Goal: Task Accomplishment & Management: Use online tool/utility

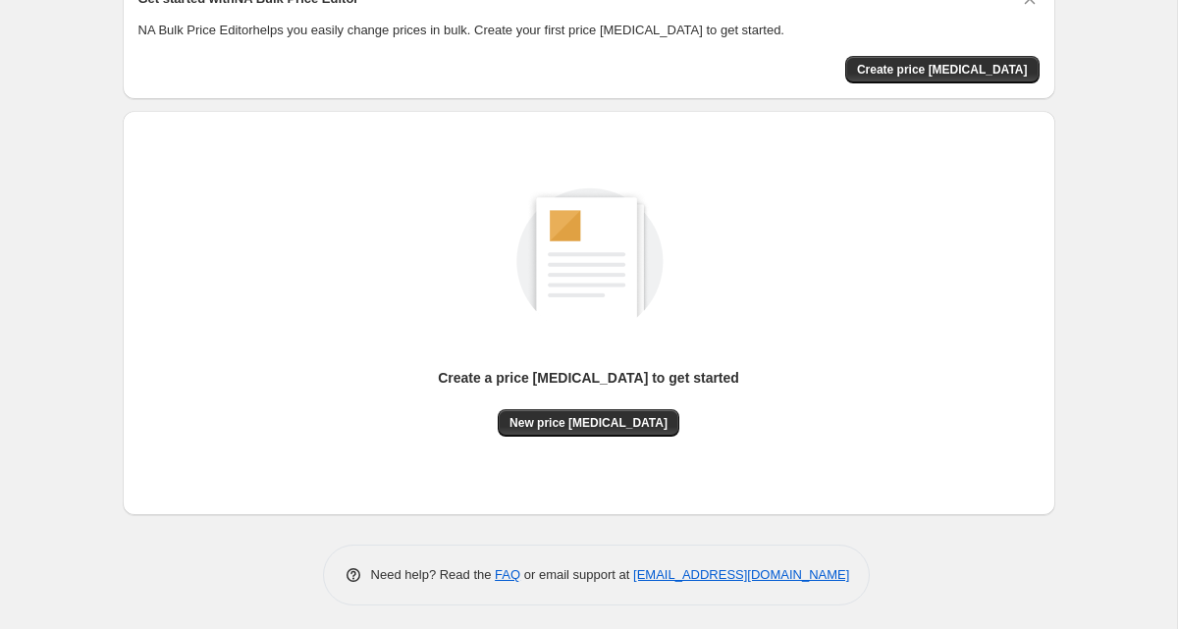
scroll to position [106, 0]
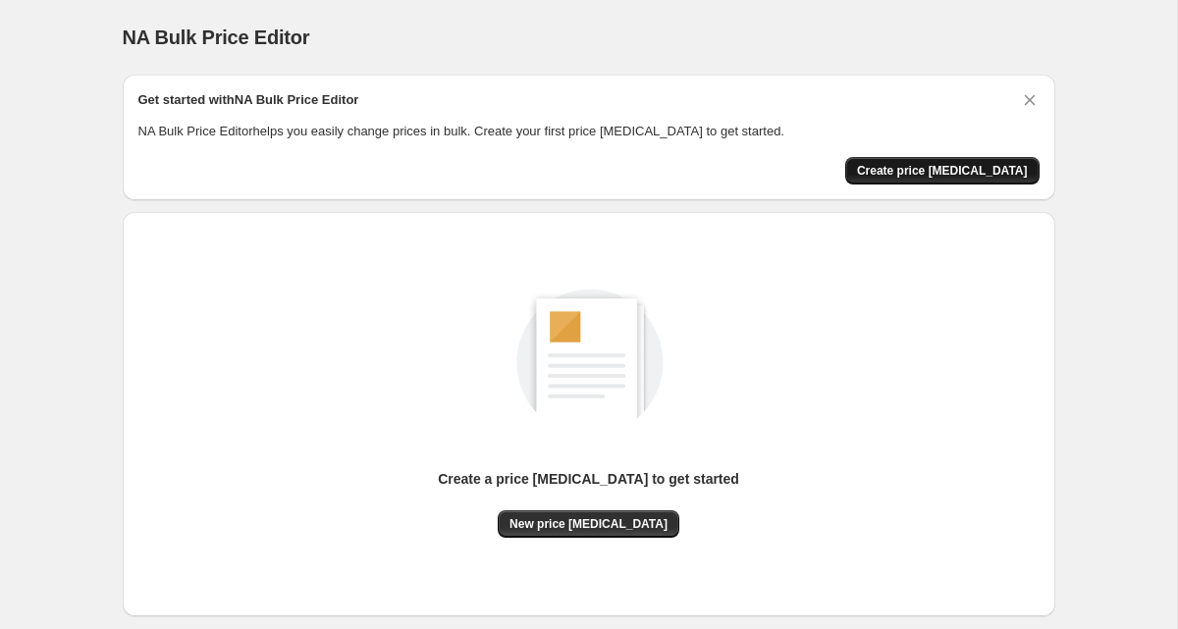
click at [988, 163] on span "Create price change job" at bounding box center [942, 171] width 171 height 16
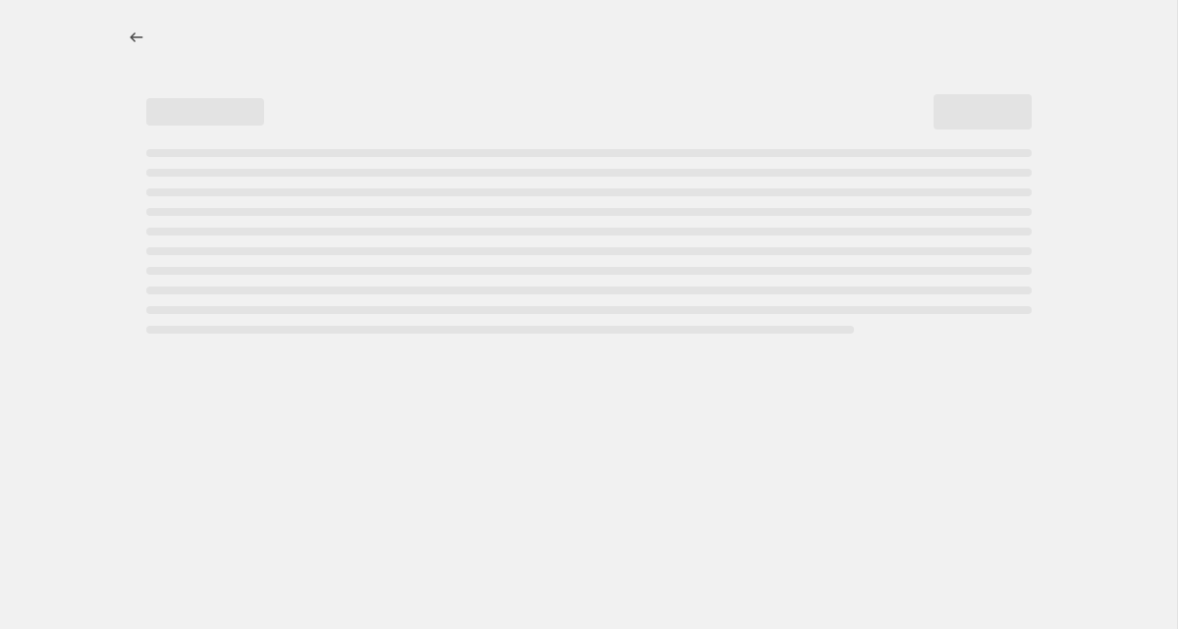
select select "percentage"
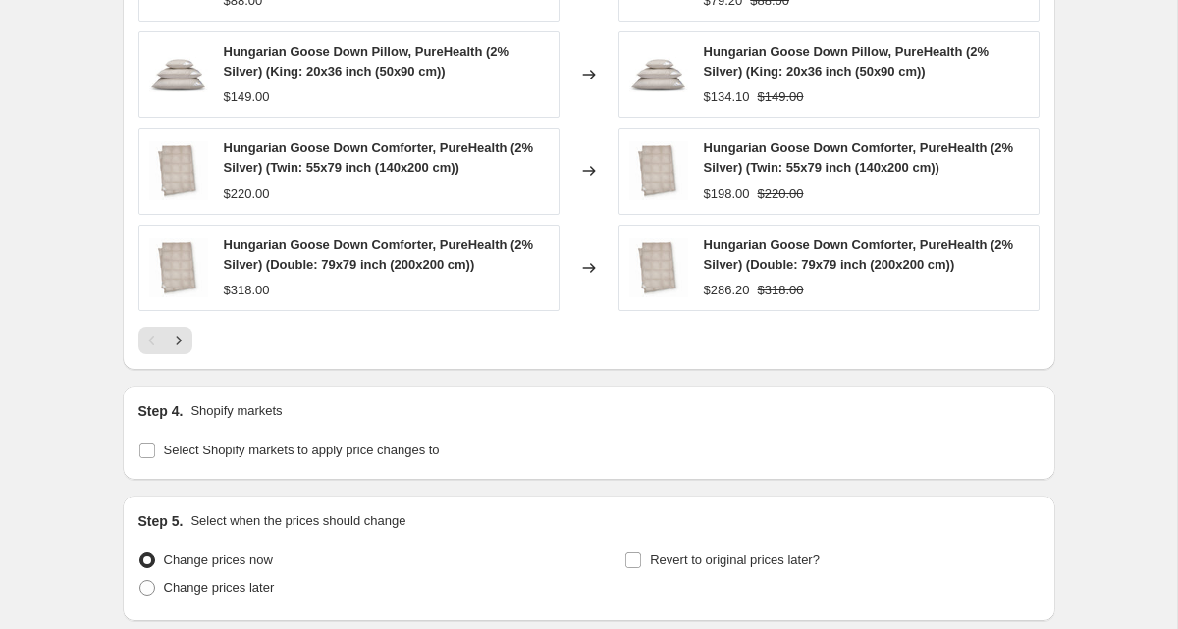
scroll to position [1325, 0]
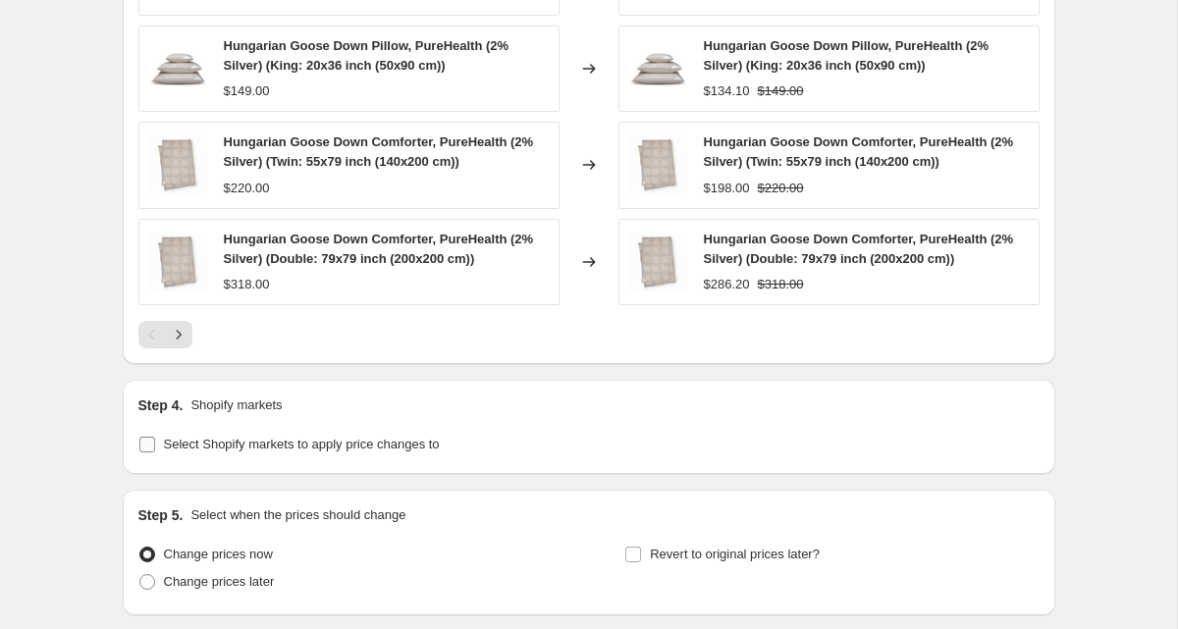
click at [151, 441] on input "Select Shopify markets to apply price changes to" at bounding box center [147, 445] width 16 height 16
checkbox input "true"
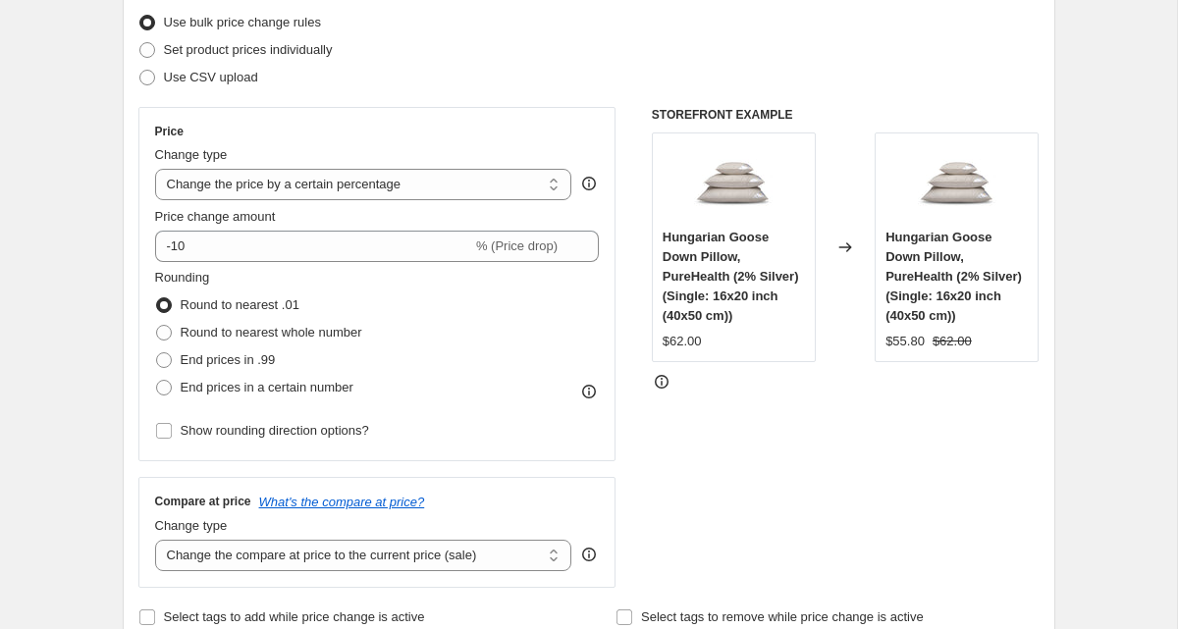
scroll to position [275, 0]
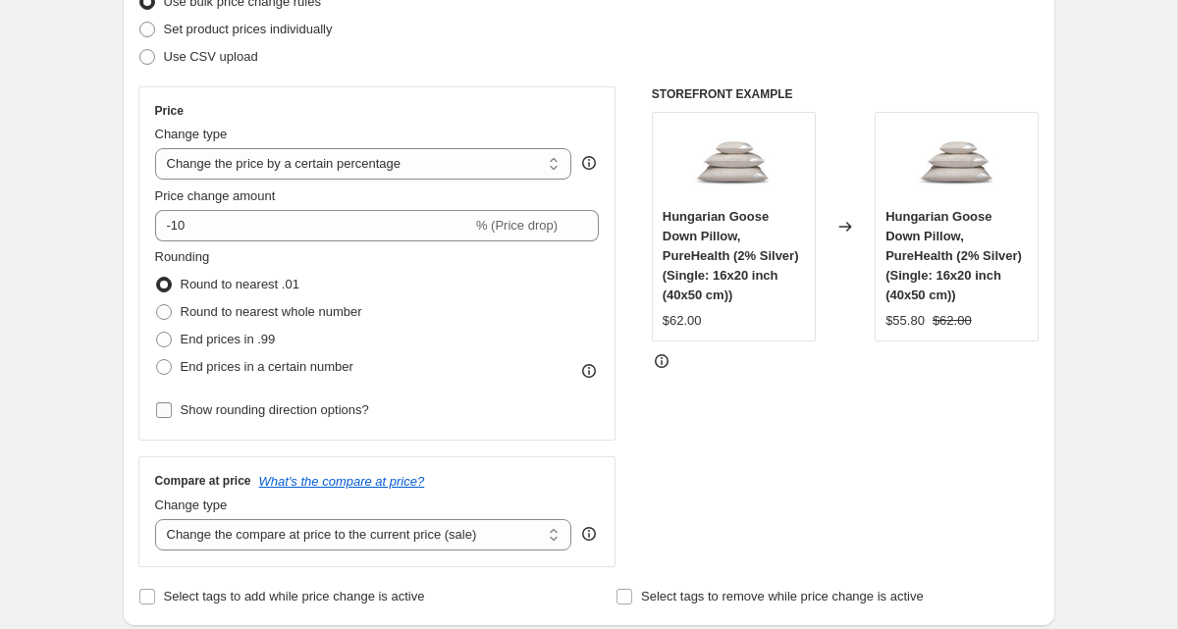
click at [160, 410] on input "Show rounding direction options?" at bounding box center [164, 410] width 16 height 16
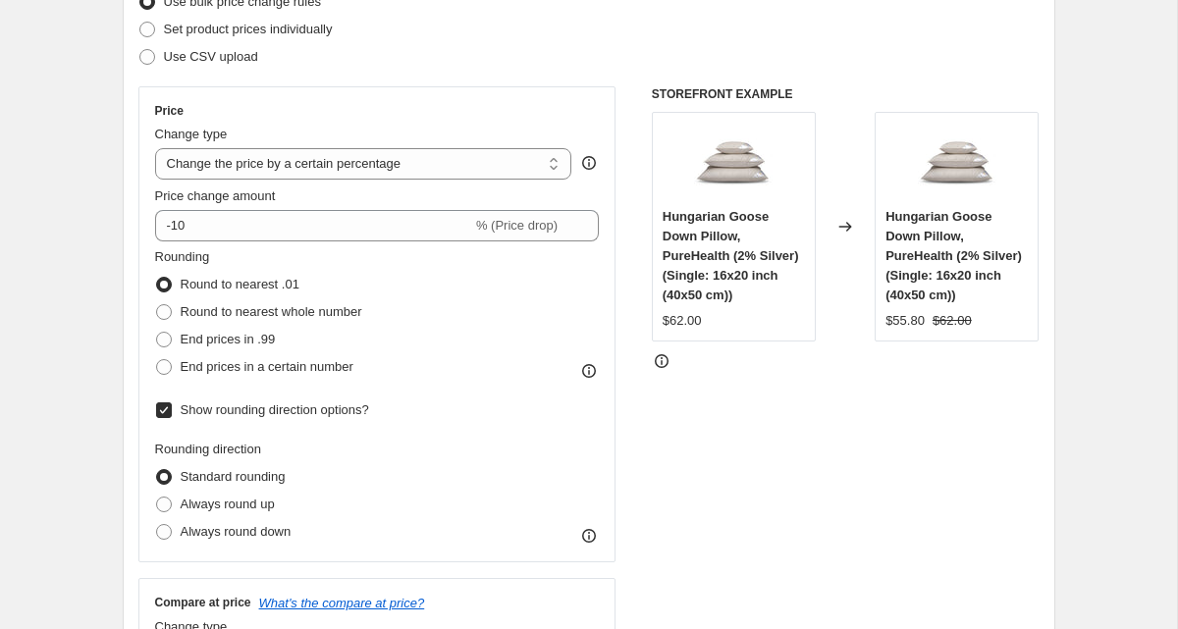
click at [160, 410] on input "Show rounding direction options?" at bounding box center [164, 410] width 16 height 16
checkbox input "false"
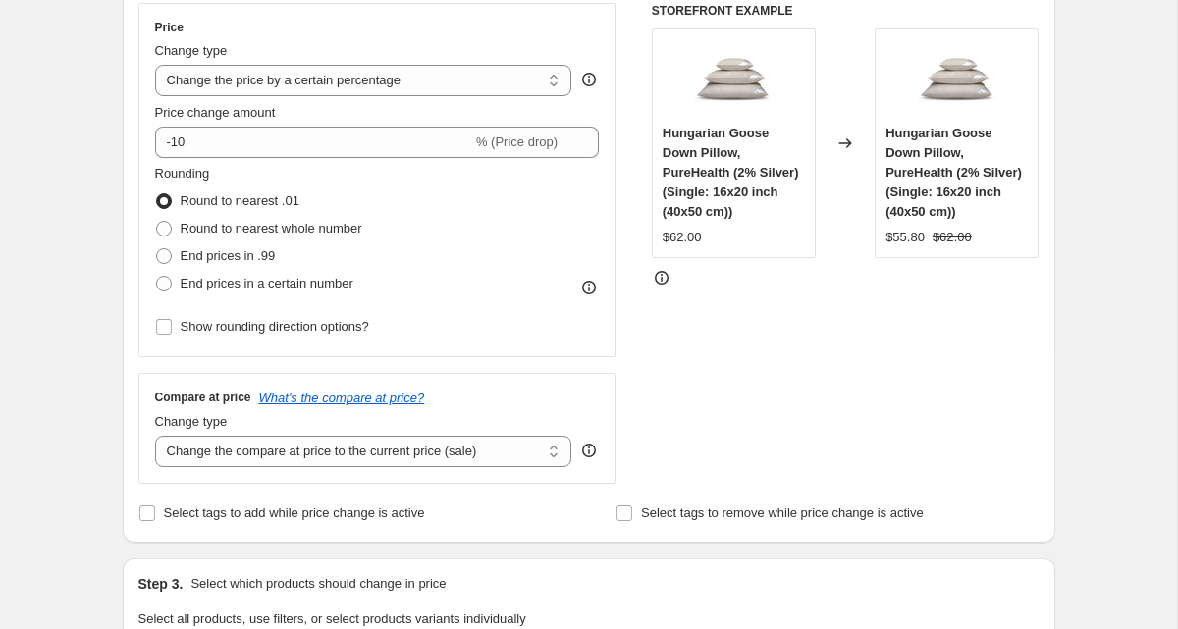
scroll to position [361, 0]
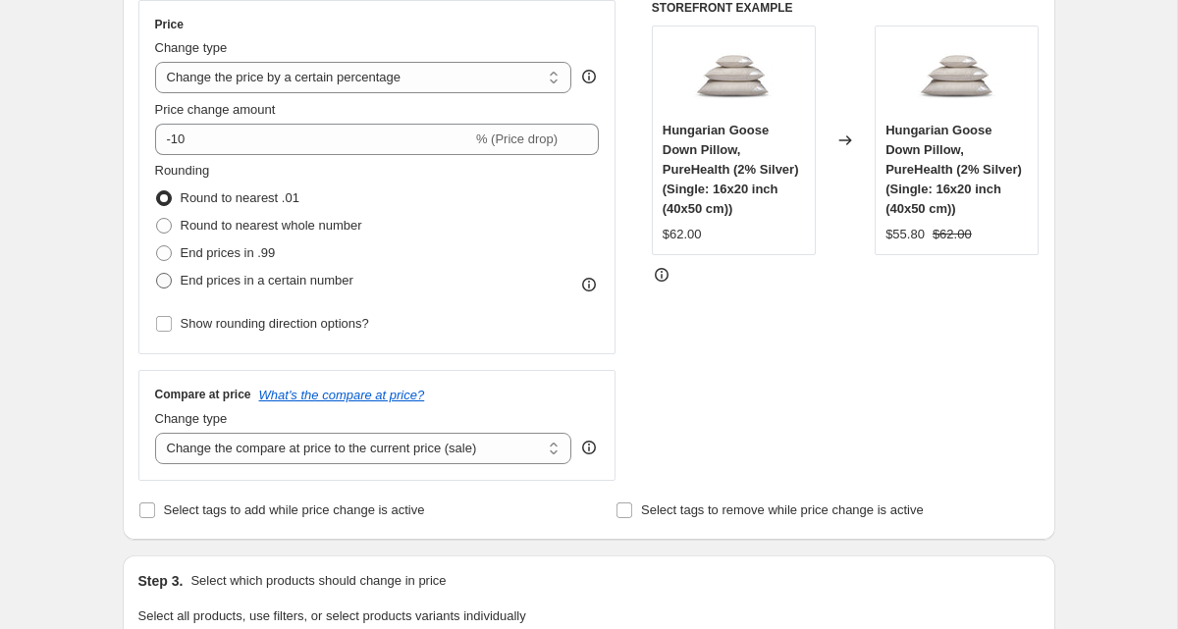
click at [200, 286] on span "End prices in a certain number" at bounding box center [267, 280] width 173 height 15
click at [157, 274] on input "End prices in a certain number" at bounding box center [156, 273] width 1 height 1
radio input "true"
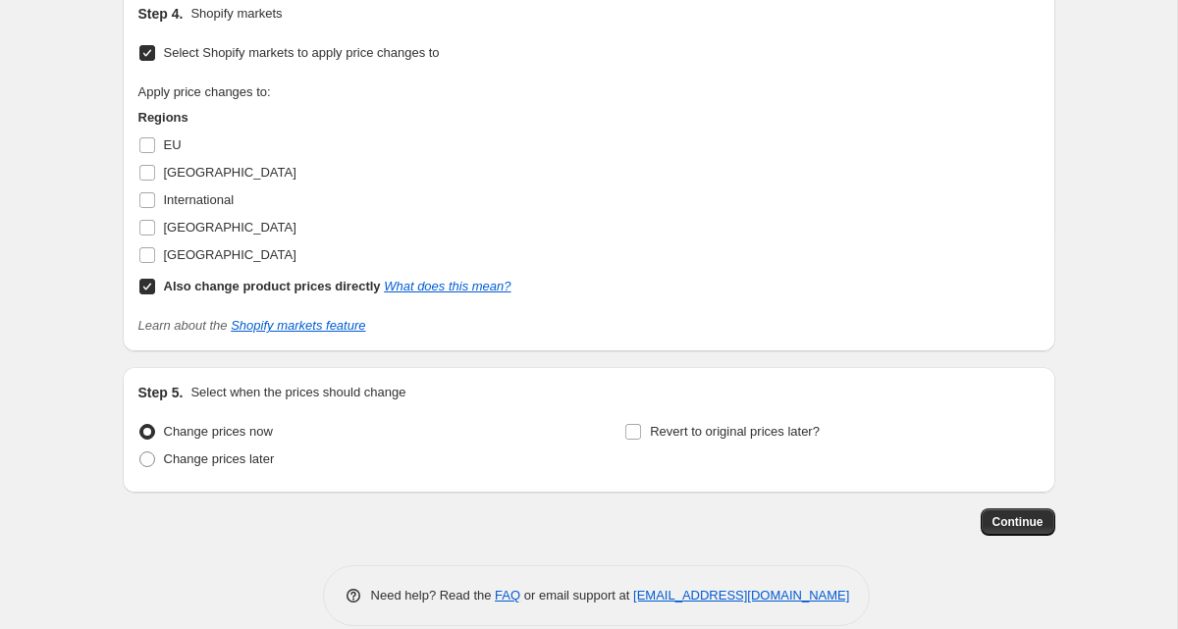
scroll to position [1857, 0]
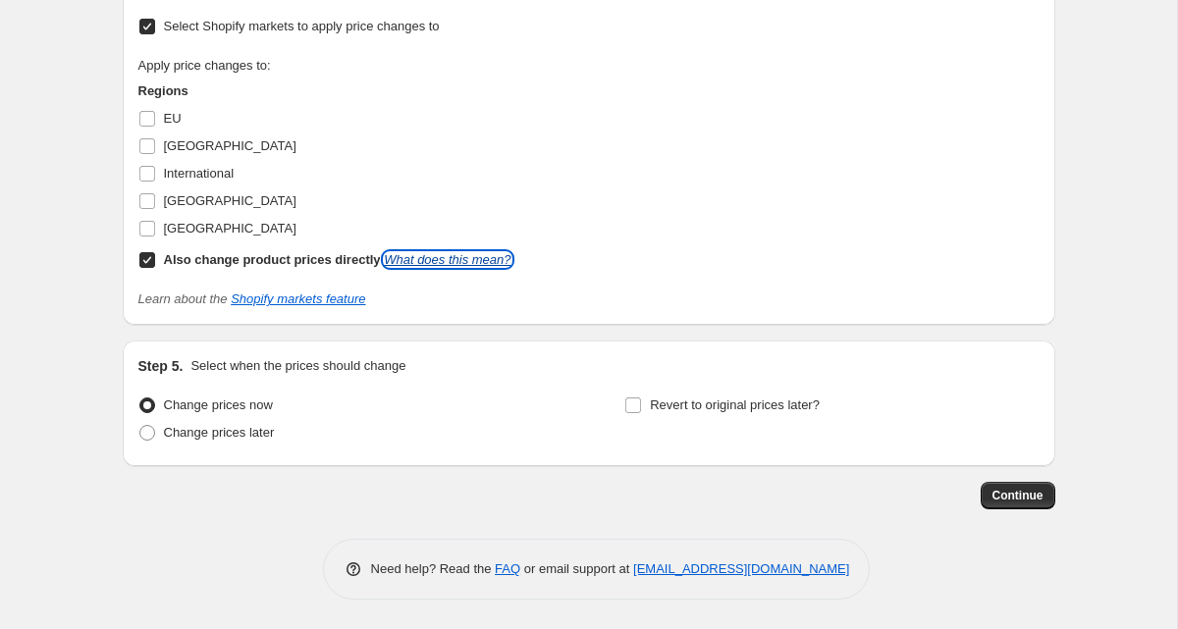
click at [500, 261] on link "What does this mean?" at bounding box center [447, 259] width 127 height 15
click at [155, 267] on label "Also change product prices directly What does this mean?" at bounding box center [324, 259] width 373 height 27
click at [155, 267] on input "Also change product prices directly What does this mean?" at bounding box center [147, 260] width 16 height 16
checkbox input "false"
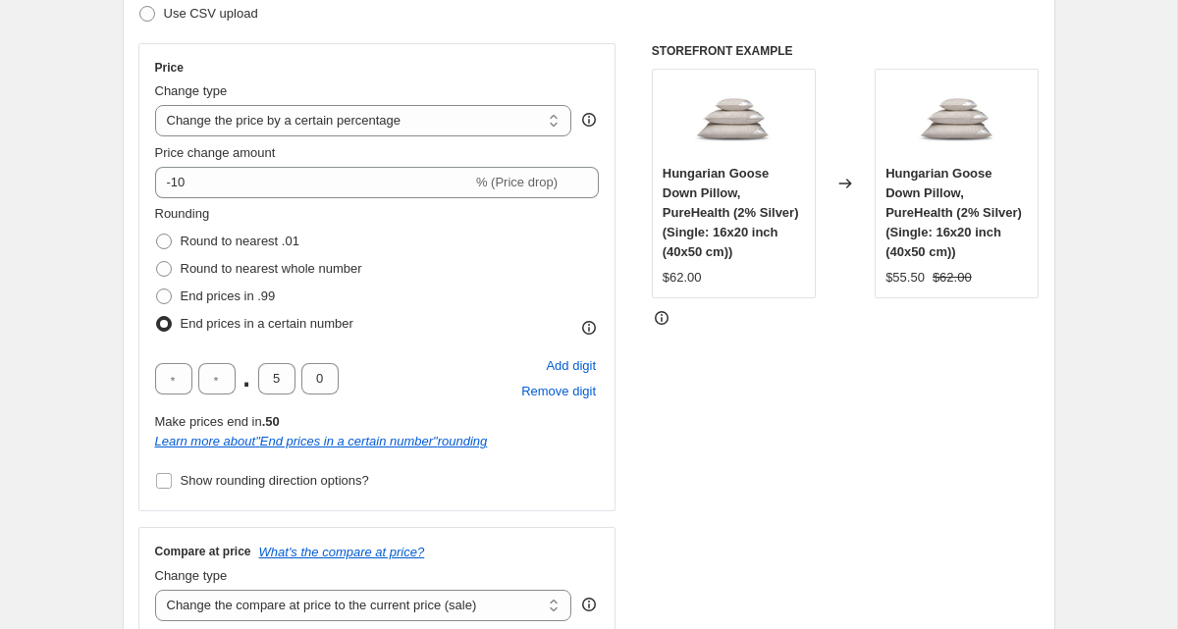
scroll to position [320, 0]
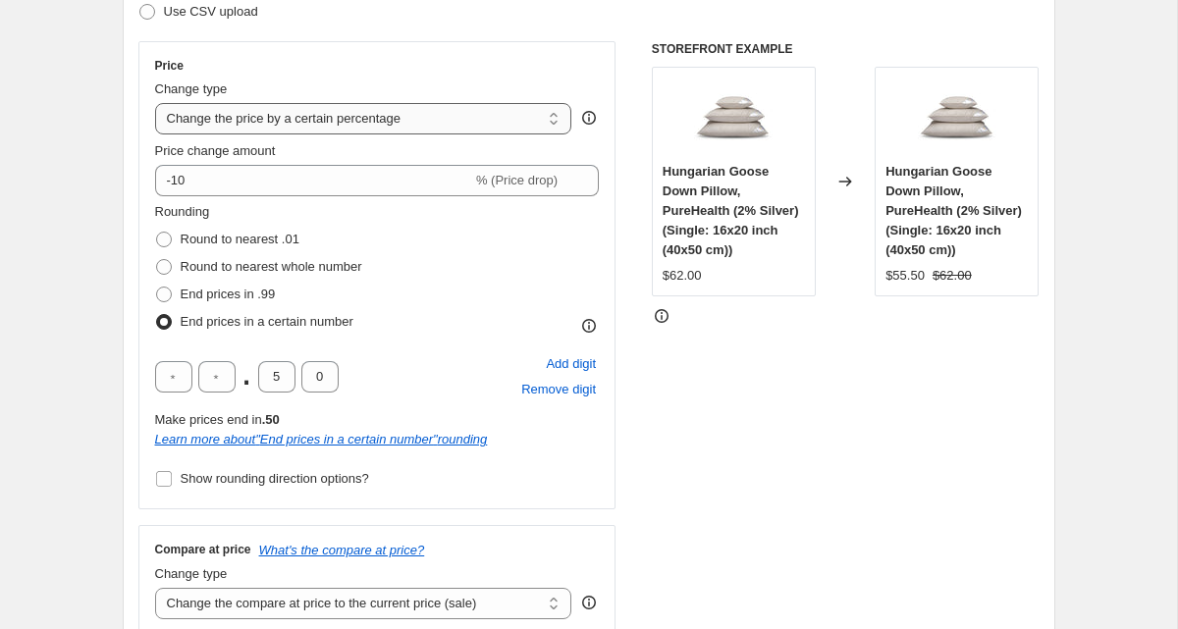
click at [245, 130] on select "Change the price to a certain amount Change the price by a certain amount Chang…" at bounding box center [363, 118] width 417 height 31
click at [155, 103] on select "Change the price to a certain amount Change the price by a certain amount Chang…" at bounding box center [363, 118] width 417 height 31
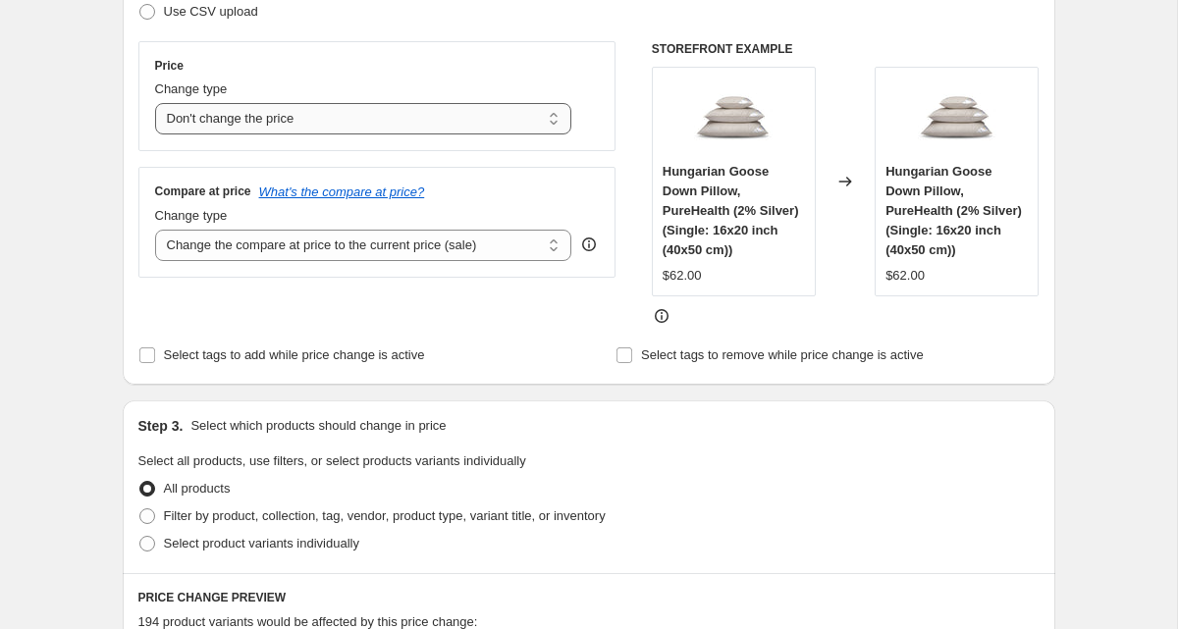
click at [248, 123] on select "Change the price to a certain amount Change the price by a certain amount Chang…" at bounding box center [363, 118] width 417 height 31
click at [155, 103] on select "Change the price to a certain amount Change the price by a certain amount Chang…" at bounding box center [363, 118] width 417 height 31
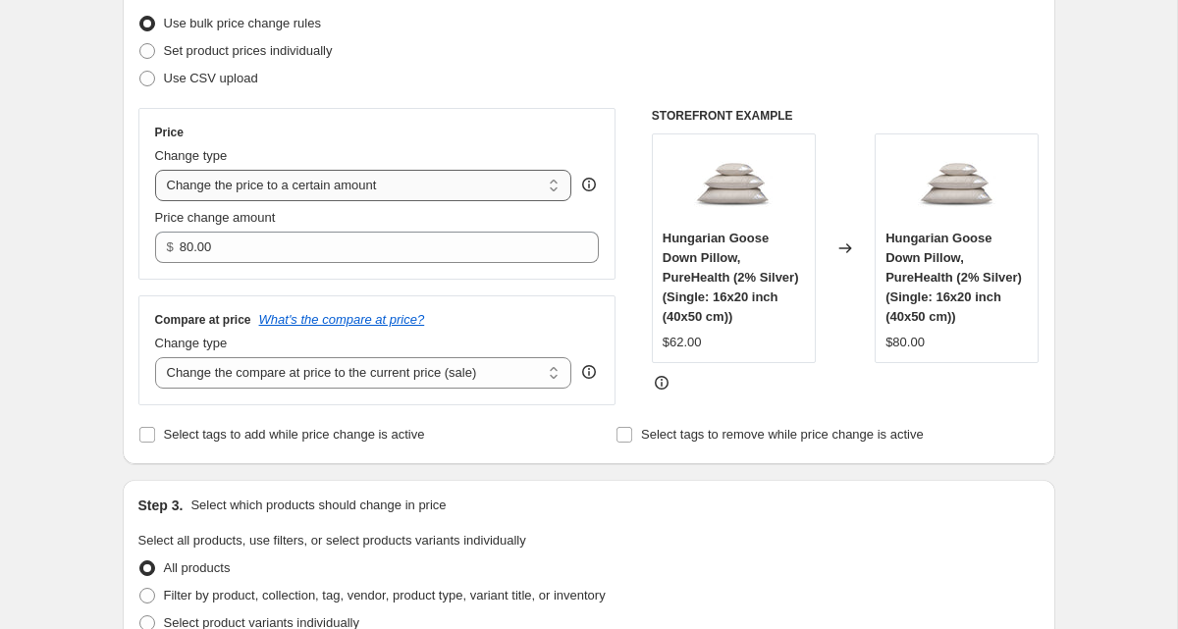
scroll to position [254, 0]
click at [229, 183] on select "Change the price to a certain amount Change the price by a certain amount Chang…" at bounding box center [363, 184] width 417 height 31
select select "by"
click at [155, 169] on select "Change the price to a certain amount Change the price by a certain amount Chang…" at bounding box center [363, 184] width 417 height 31
type input "-10.00"
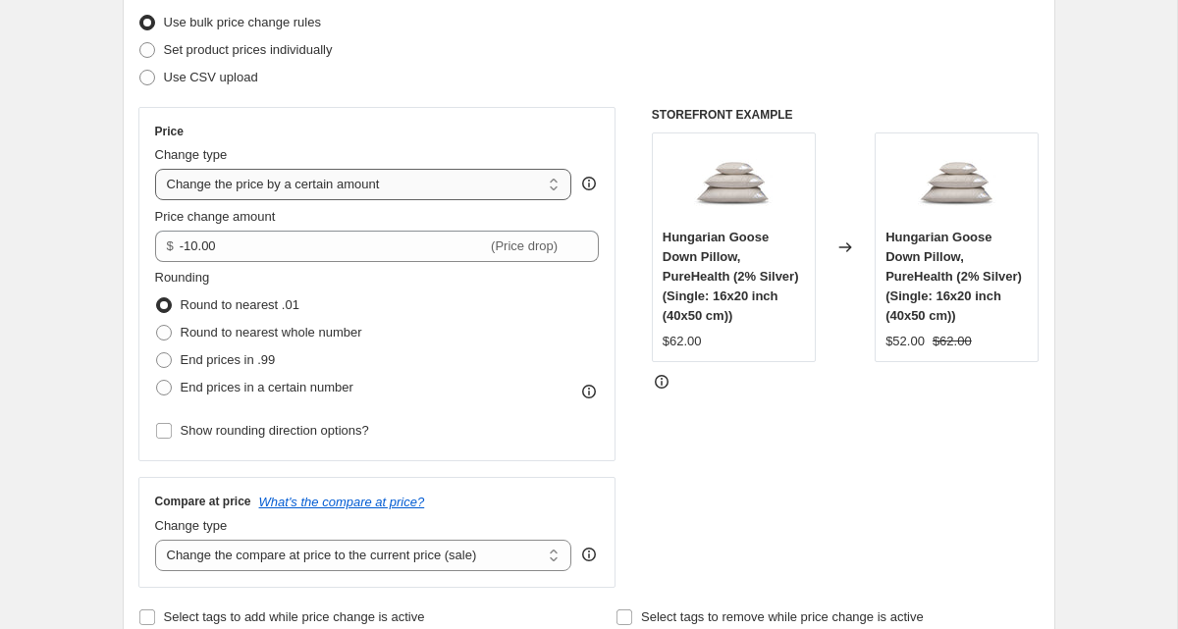
click at [241, 192] on select "Change the price to a certain amount Change the price by a certain amount Chang…" at bounding box center [363, 184] width 417 height 31
select select "percentage"
click at [155, 169] on select "Change the price to a certain amount Change the price by a certain amount Chang…" at bounding box center [363, 184] width 417 height 31
type input "-15"
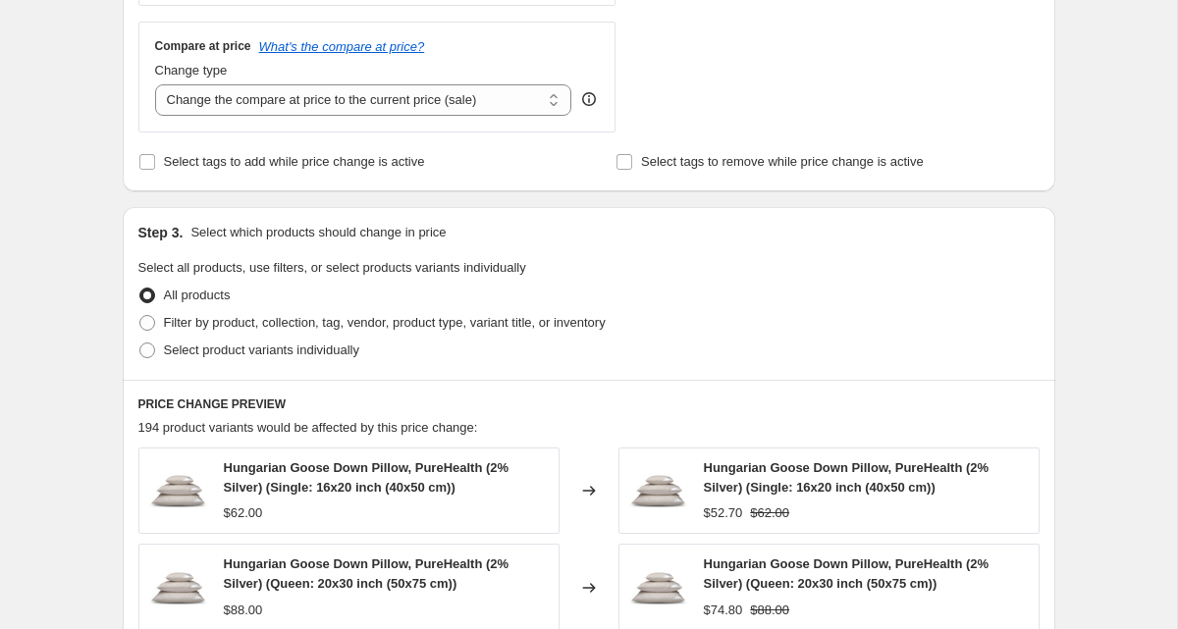
scroll to position [693, 0]
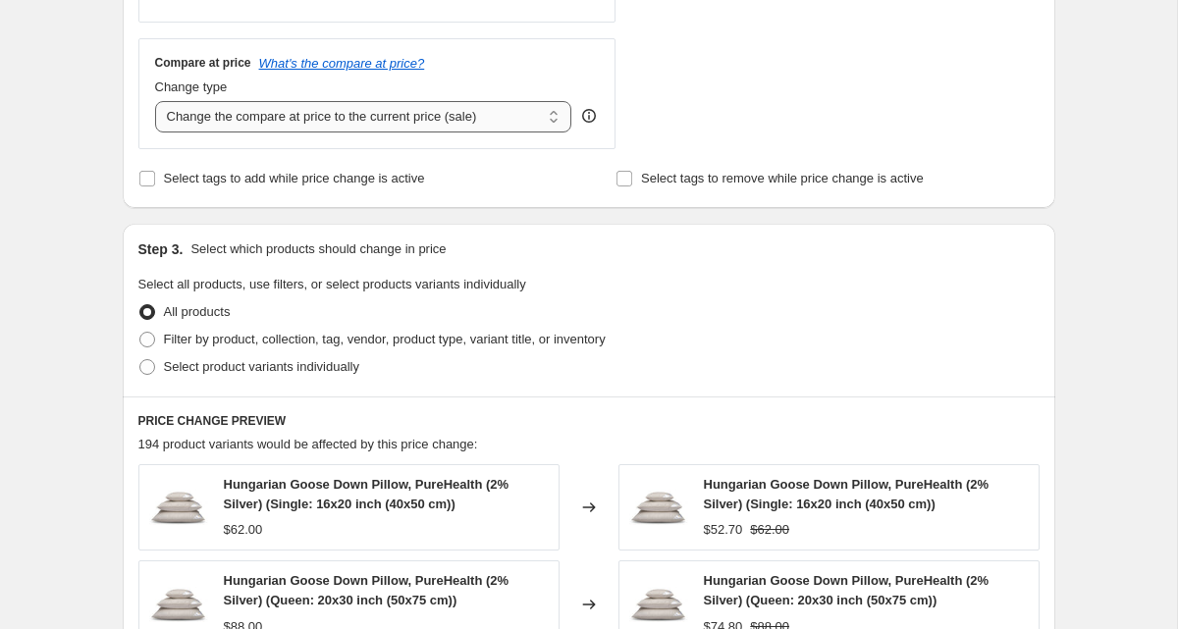
click at [202, 120] on select "Change the compare at price to the current price (sale) Change the compare at p…" at bounding box center [363, 116] width 417 height 31
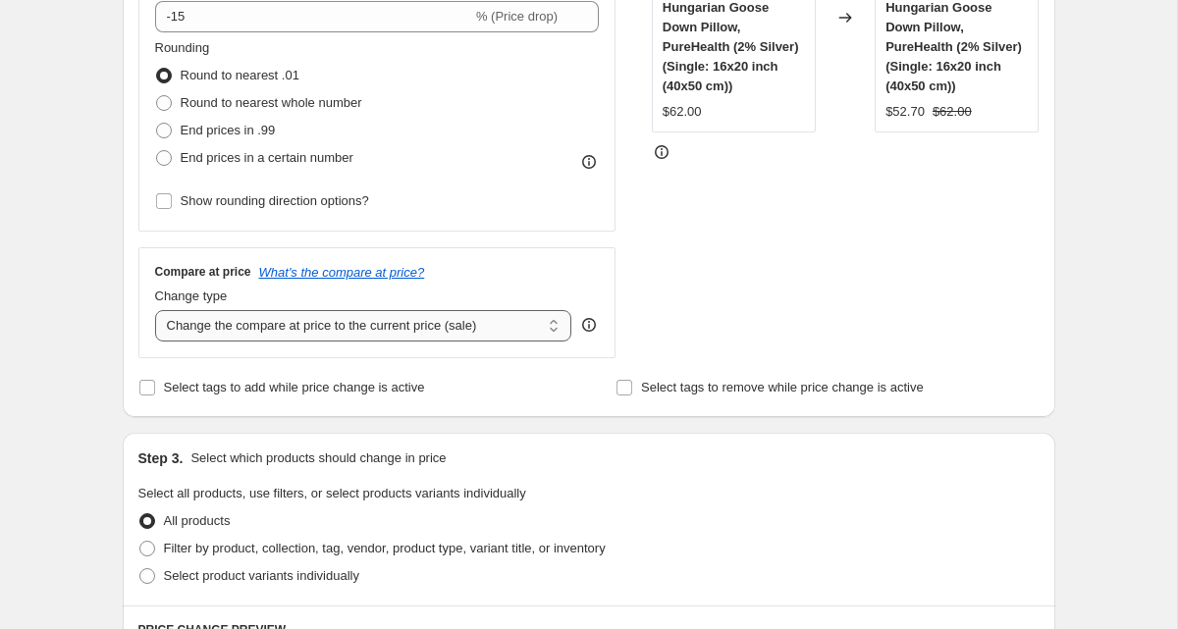
scroll to position [449, 0]
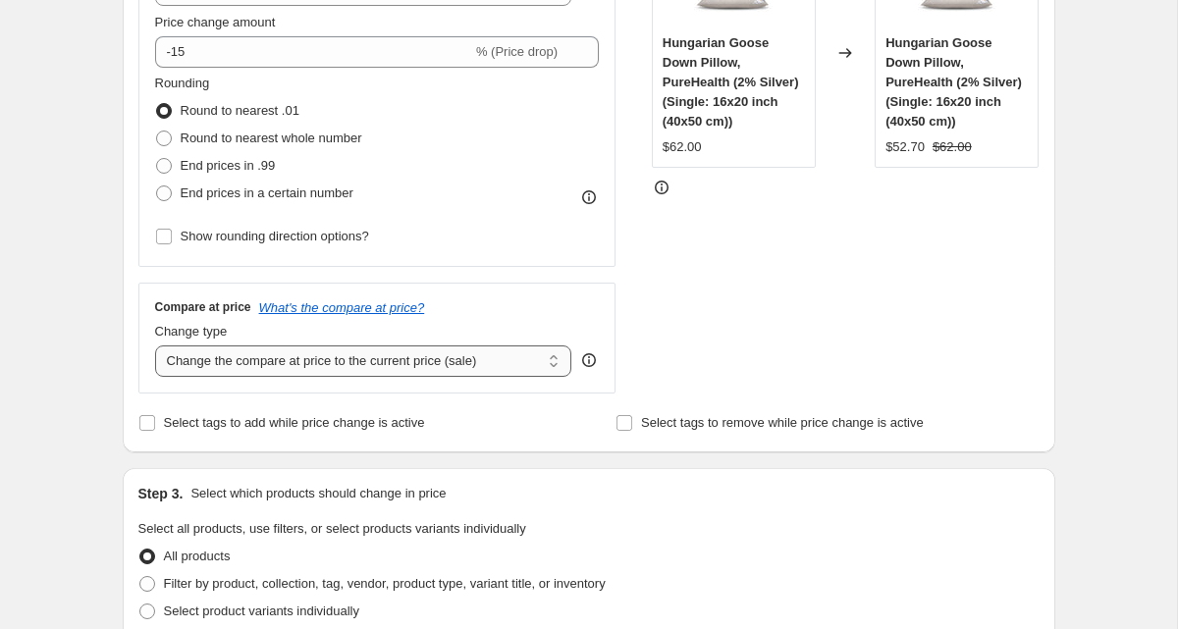
click at [315, 363] on select "Change the compare at price to the current price (sale) Change the compare at p…" at bounding box center [363, 361] width 417 height 31
click at [155, 346] on select "Change the compare at price to the current price (sale) Change the compare at p…" at bounding box center [363, 361] width 417 height 31
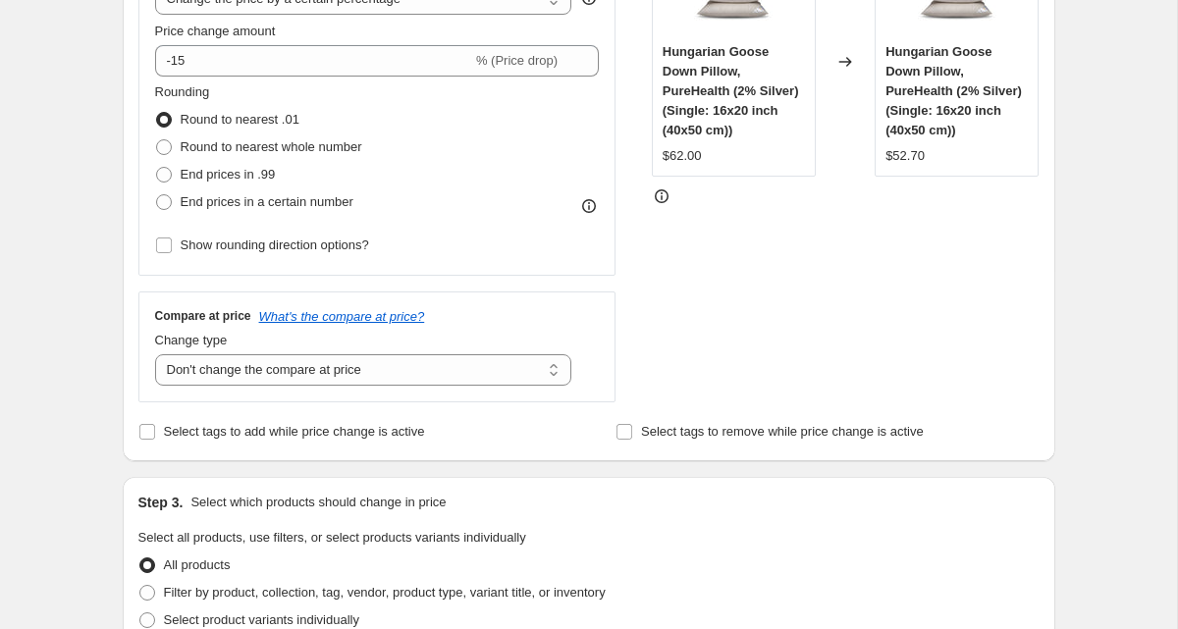
scroll to position [437, 0]
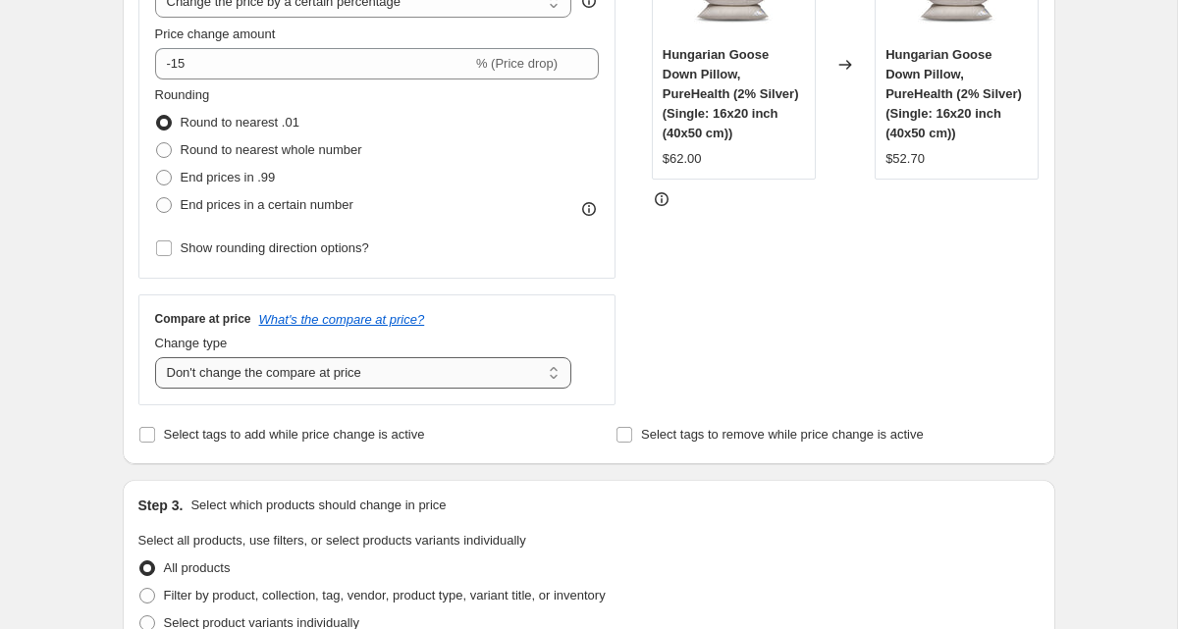
click at [277, 367] on select "Change the compare at price to the current price (sale) Change the compare at p…" at bounding box center [363, 372] width 417 height 31
select select "bp"
click at [155, 357] on select "Change the compare at price to the current price (sale) Change the compare at p…" at bounding box center [363, 372] width 417 height 31
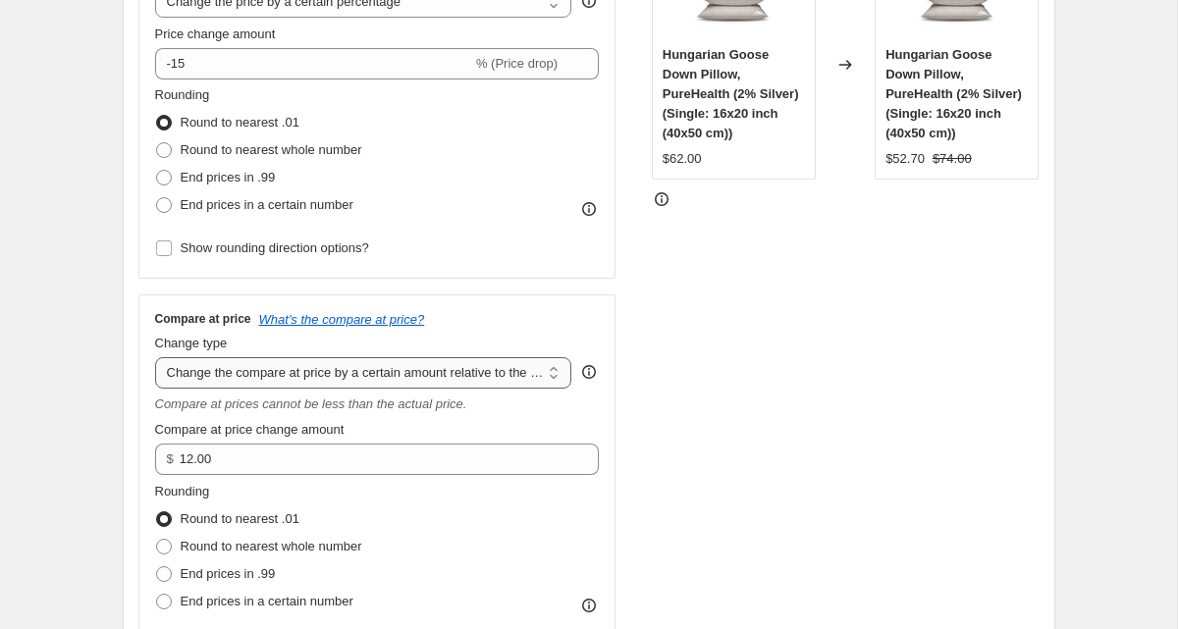
click at [267, 380] on select "Change the compare at price to the current price (sale) Change the compare at p…" at bounding box center [363, 372] width 417 height 31
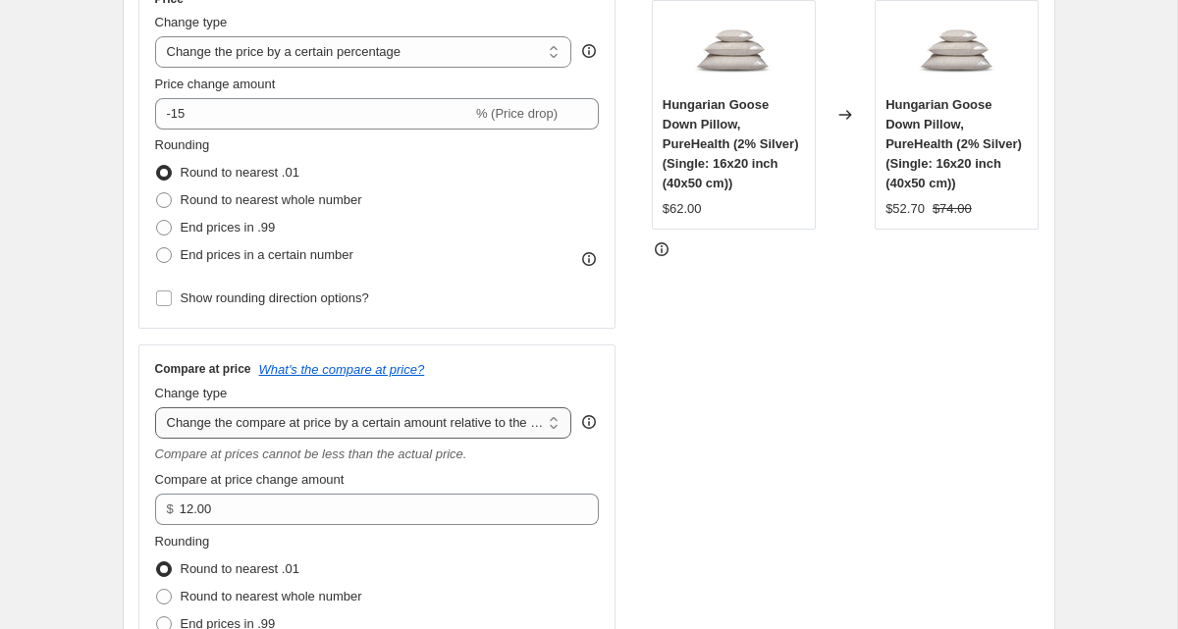
scroll to position [375, 0]
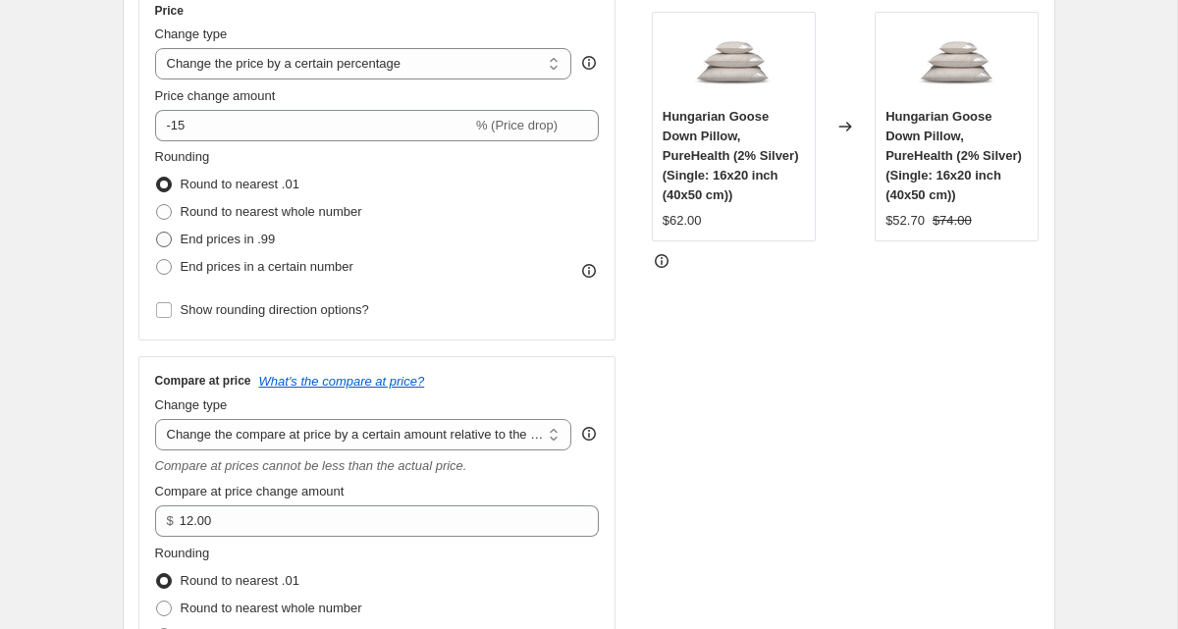
click at [208, 242] on span "End prices in .99" at bounding box center [228, 239] width 95 height 15
click at [157, 233] on input "End prices in .99" at bounding box center [156, 232] width 1 height 1
radio input "true"
click at [326, 387] on icon "What's the compare at price?" at bounding box center [342, 381] width 166 height 15
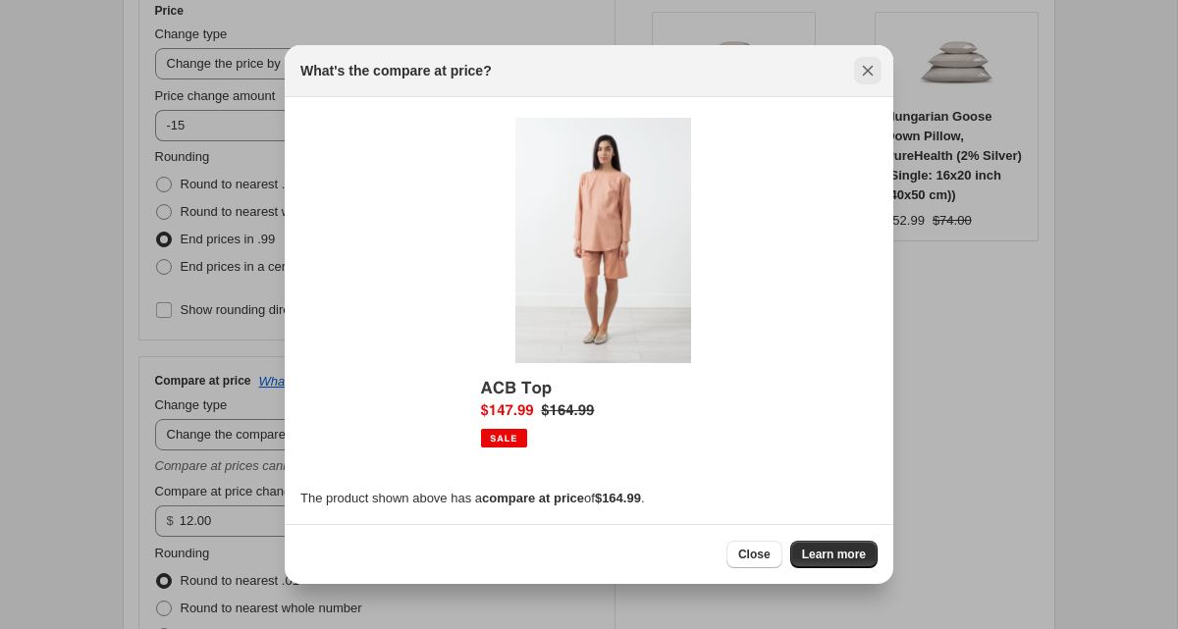
click at [863, 78] on icon "Close" at bounding box center [868, 71] width 20 height 20
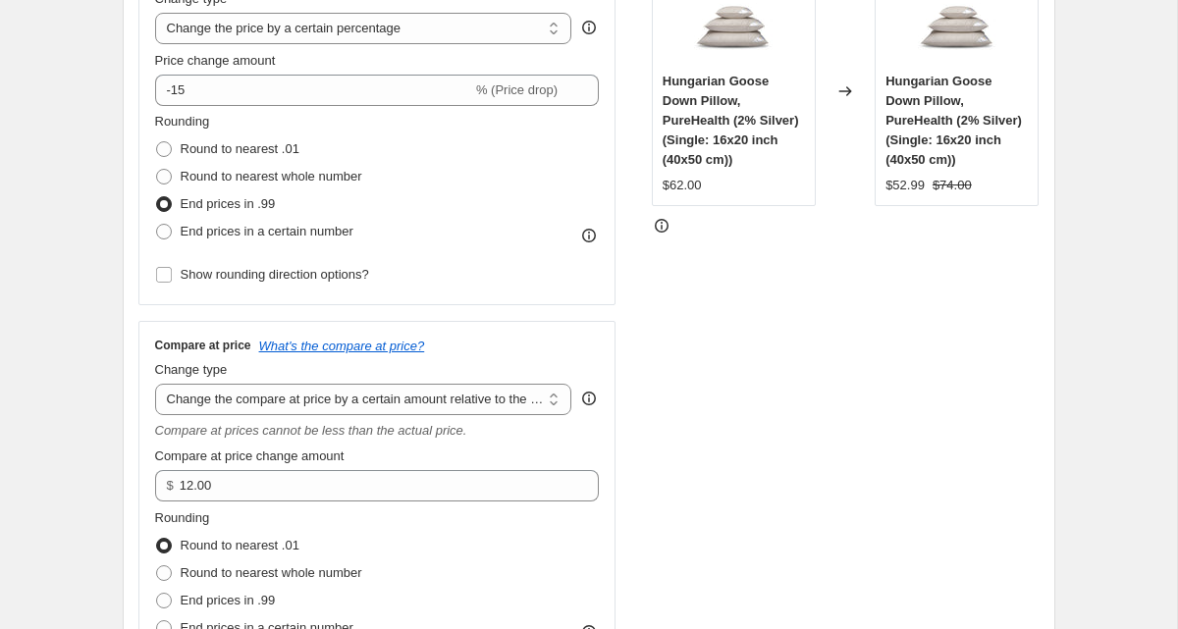
scroll to position [412, 0]
click at [278, 224] on span "End prices in a certain number" at bounding box center [267, 229] width 173 height 15
click at [157, 223] on input "End prices in a certain number" at bounding box center [156, 222] width 1 height 1
radio input "true"
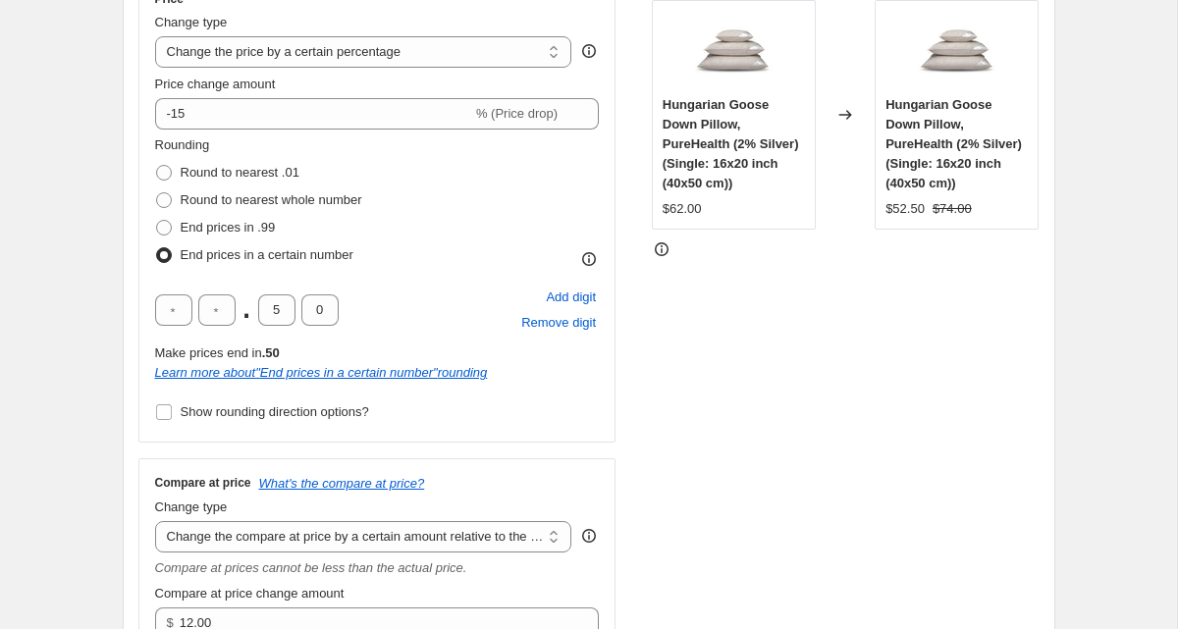
scroll to position [384, 0]
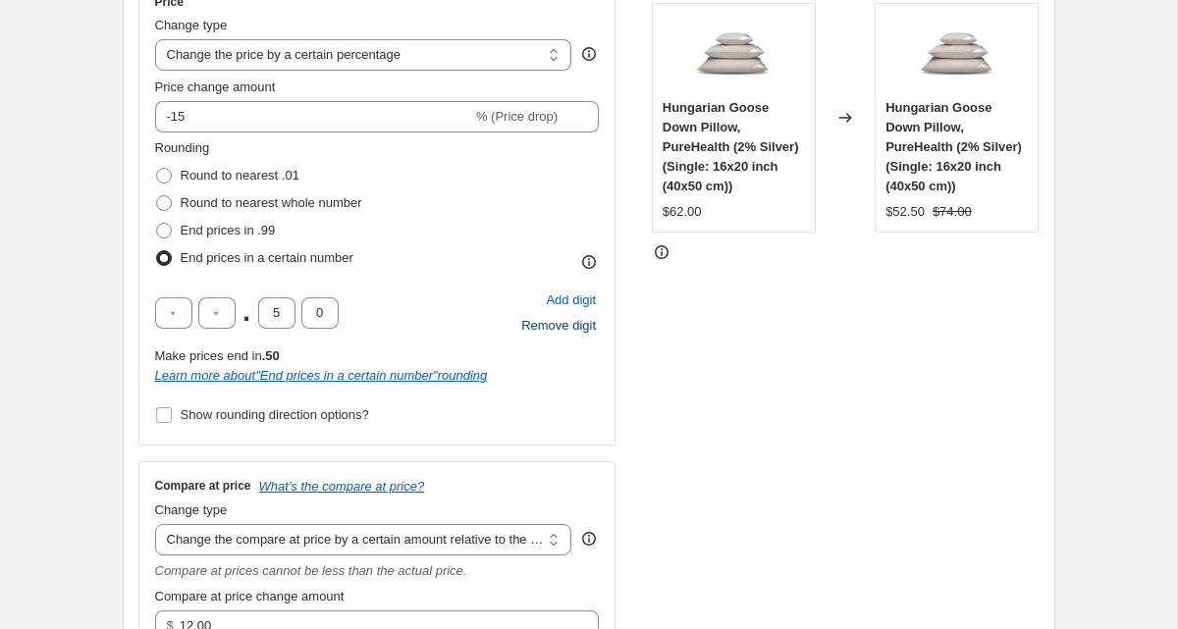
click at [572, 333] on span "Remove digit" at bounding box center [558, 326] width 75 height 20
click at [575, 297] on span "Add digit" at bounding box center [571, 301] width 50 height 20
click at [574, 297] on span "Add digit" at bounding box center [571, 301] width 50 height 20
click at [216, 311] on input "text" at bounding box center [216, 312] width 37 height 31
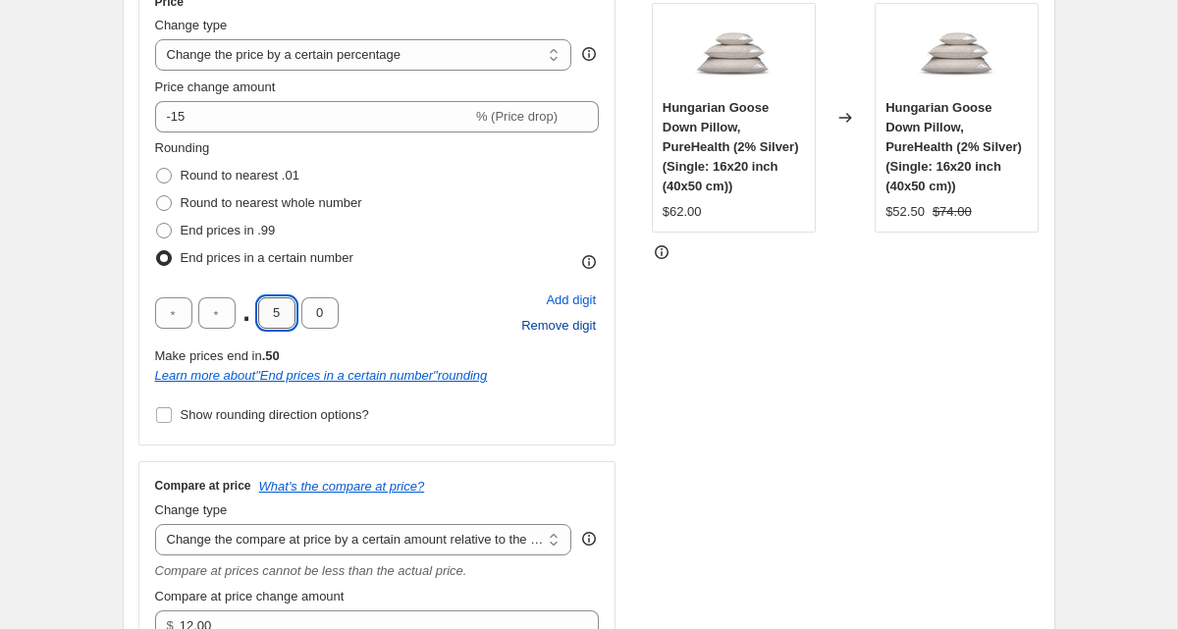
click at [285, 313] on input "5" at bounding box center [276, 312] width 37 height 31
click at [319, 314] on input "0" at bounding box center [319, 312] width 37 height 31
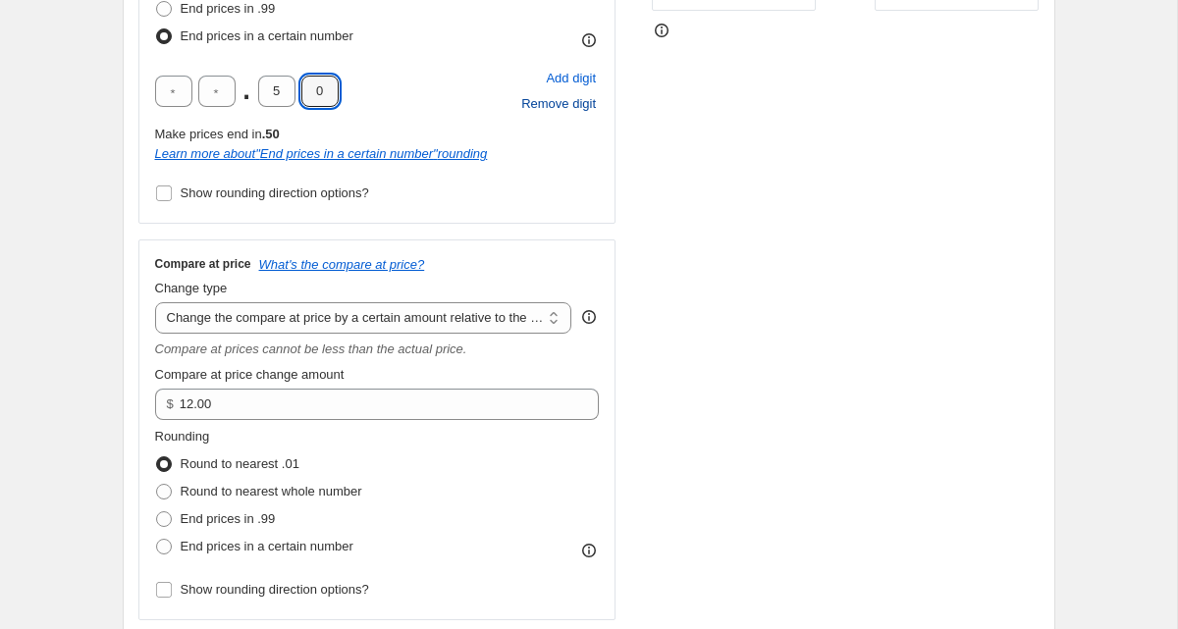
scroll to position [621, 0]
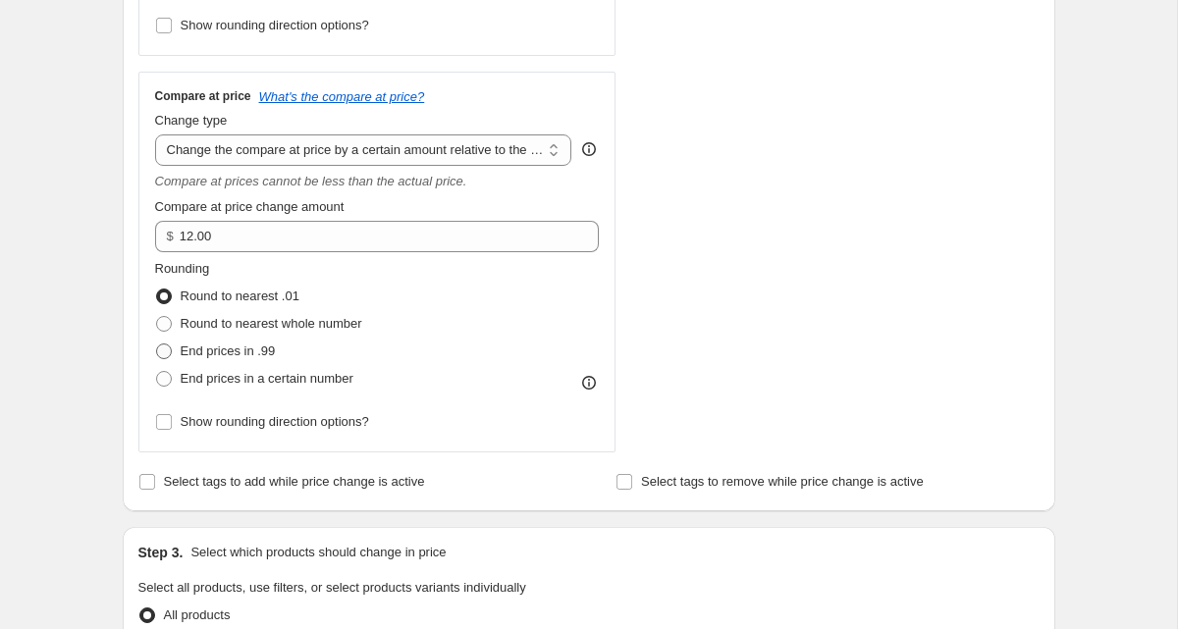
click at [181, 344] on span "End prices in .99" at bounding box center [228, 351] width 95 height 15
click at [157, 344] on input "End prices in .99" at bounding box center [156, 344] width 1 height 1
radio input "true"
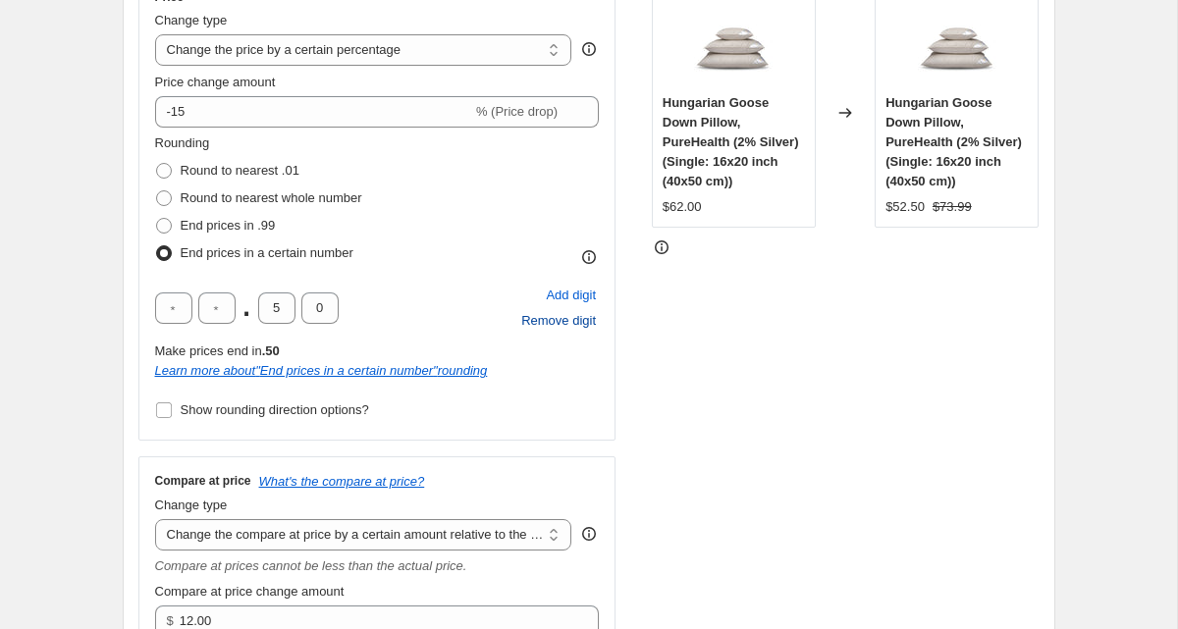
scroll to position [395, 0]
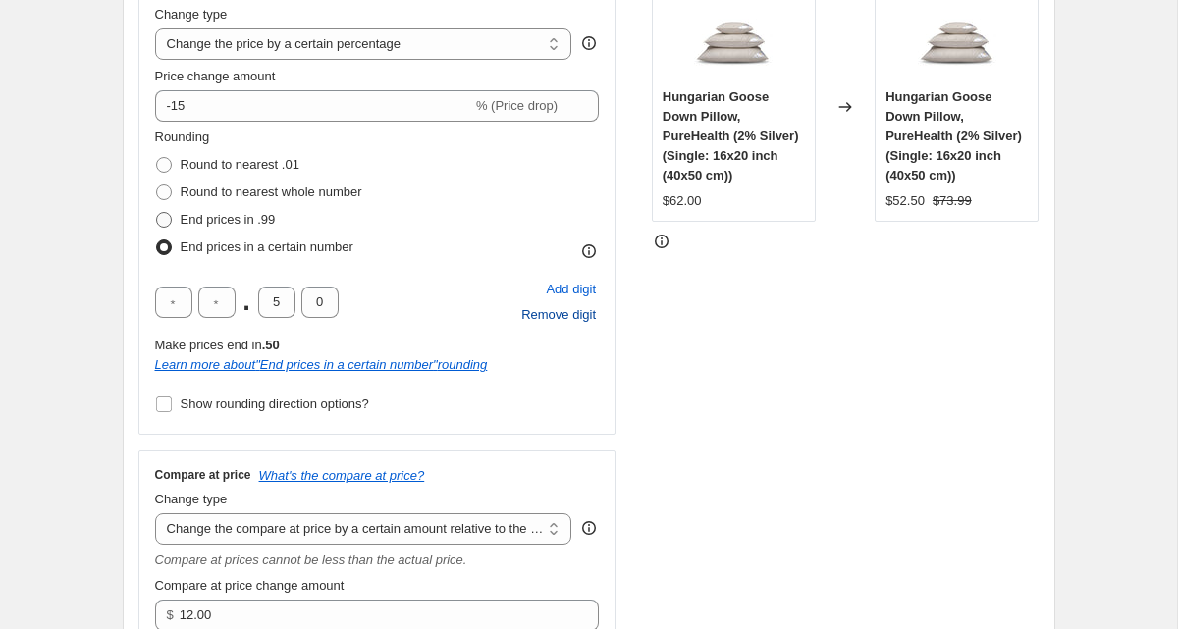
click at [201, 219] on span "End prices in .99" at bounding box center [228, 219] width 95 height 15
click at [157, 213] on input "End prices in .99" at bounding box center [156, 212] width 1 height 1
radio input "true"
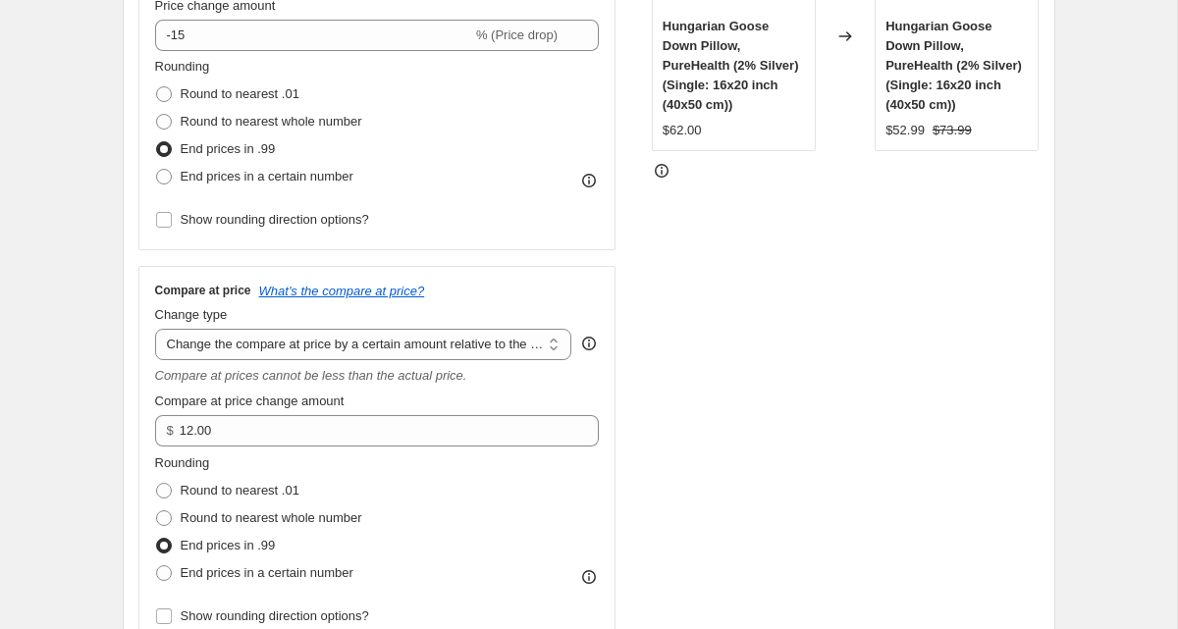
scroll to position [0, 0]
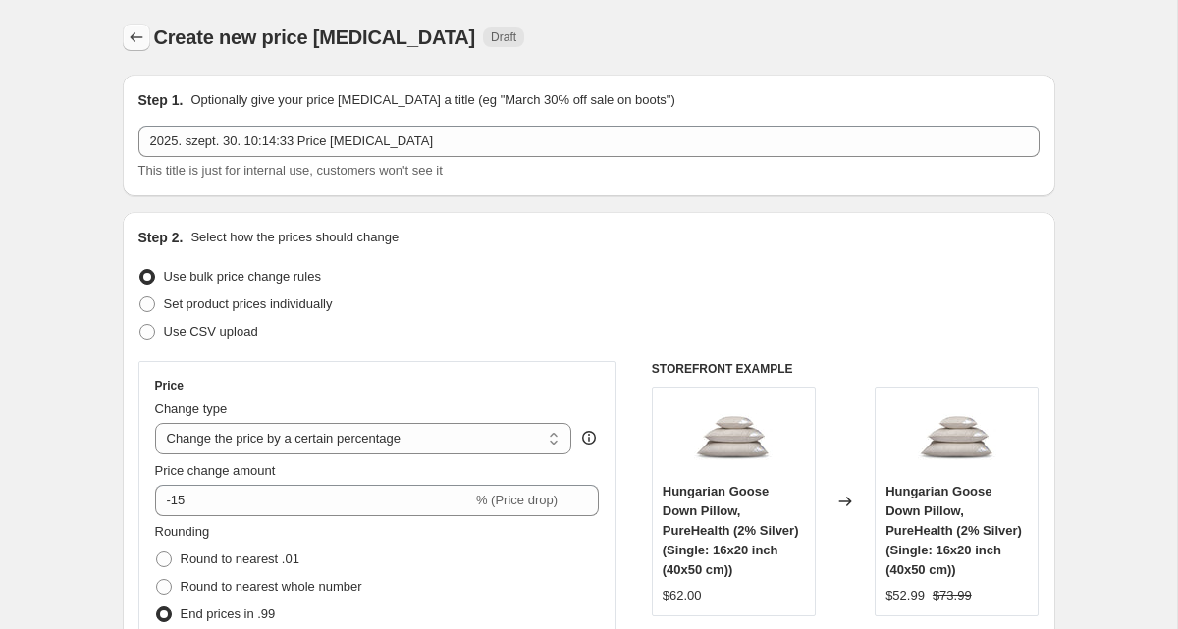
click at [137, 32] on icon "Price change jobs" at bounding box center [137, 37] width 20 height 20
